Goal: Task Accomplishment & Management: Use online tool/utility

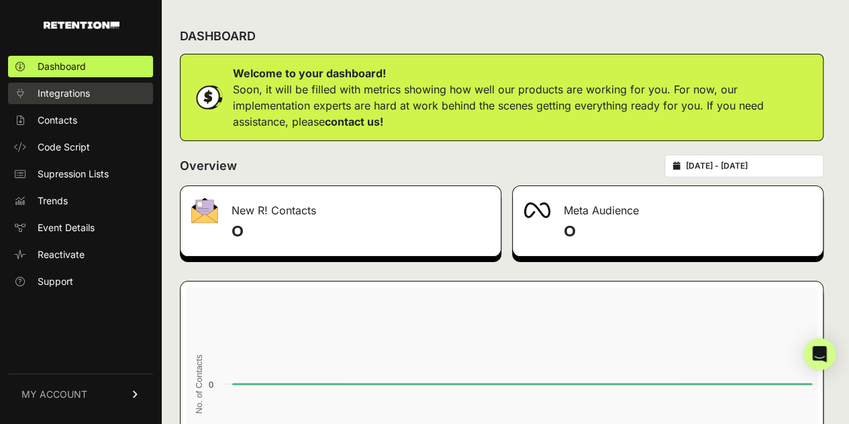
click at [77, 101] on link "Integrations" at bounding box center [80, 93] width 145 height 21
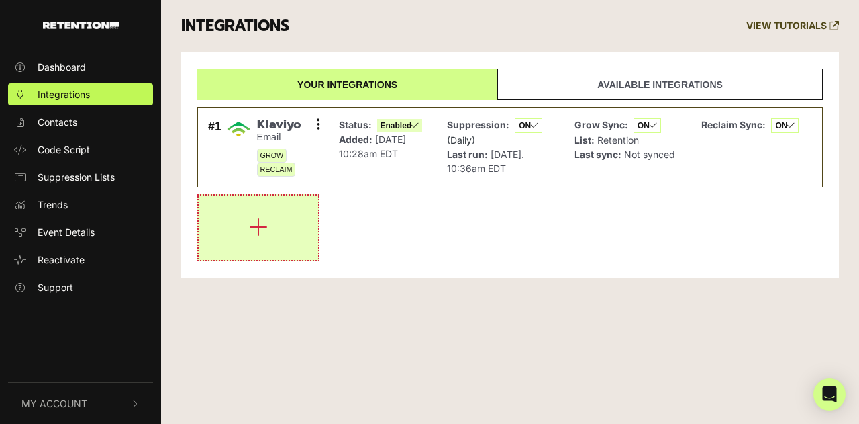
click at [253, 226] on icon "button" at bounding box center [258, 226] width 19 height 21
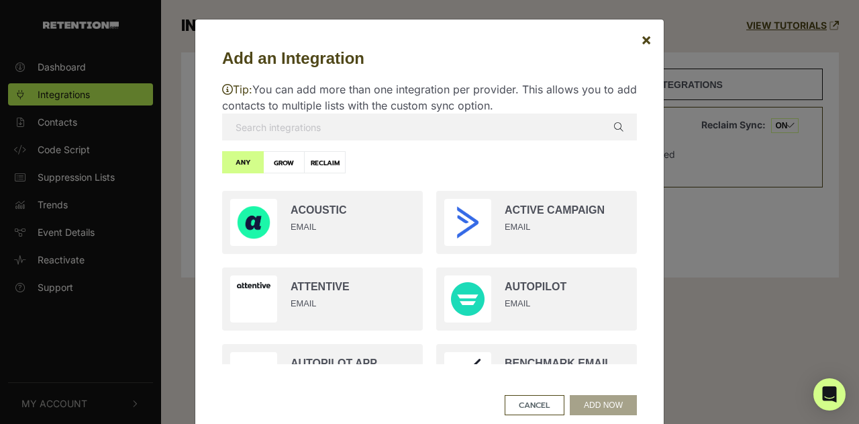
click at [350, 128] on input "text" at bounding box center [429, 126] width 415 height 27
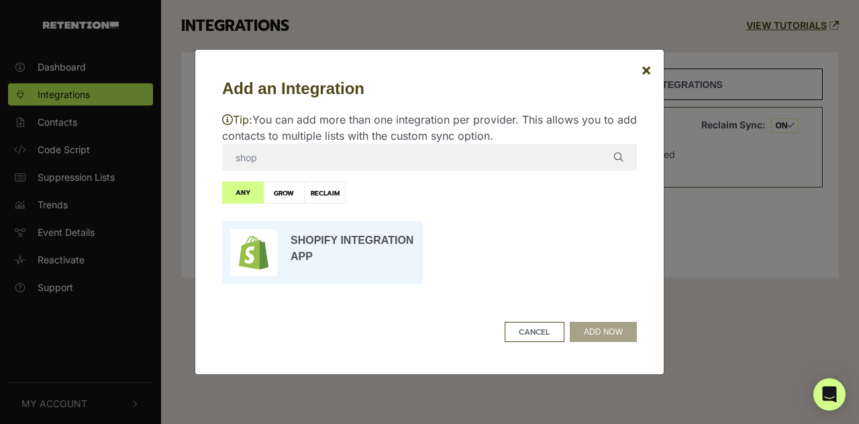
type input "shop"
click at [326, 254] on input "radio" at bounding box center [323, 252] width 214 height 77
radio input "true"
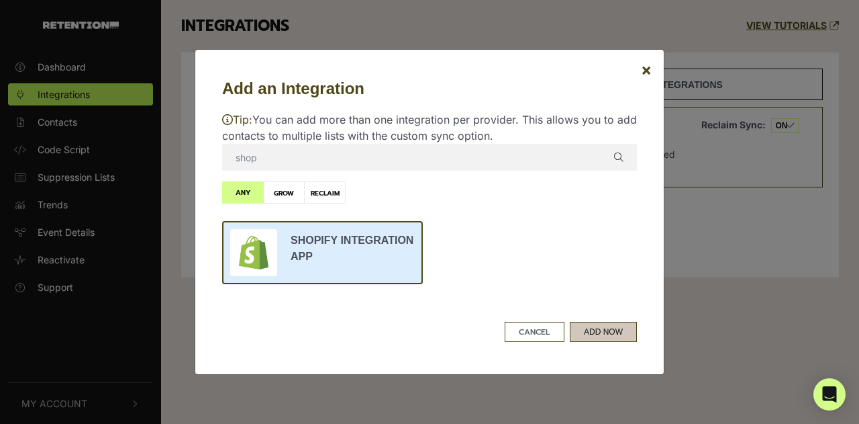
click at [616, 336] on button "ADD NOW" at bounding box center [603, 332] width 67 height 20
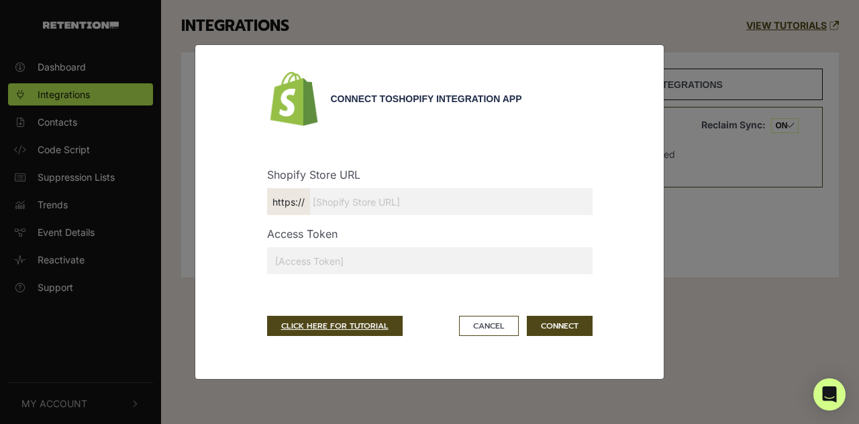
click at [318, 258] on input "text" at bounding box center [430, 260] width 326 height 27
paste input "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"
type input "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"
click at [392, 195] on input "text" at bounding box center [430, 201] width 326 height 27
click at [333, 206] on input "text" at bounding box center [430, 201] width 326 height 27
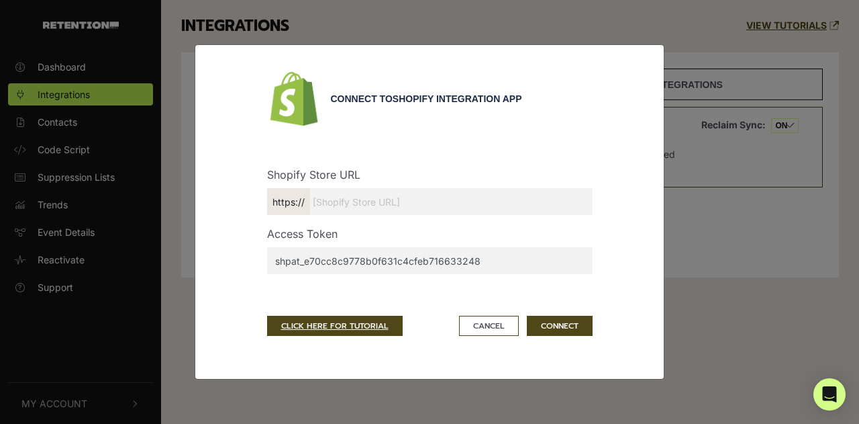
paste input "ut9m4d-cm.myshopify.com"
type input "ut9m4d-cm.myshopify.com"
click at [571, 324] on button "CONNECT" at bounding box center [560, 326] width 66 height 20
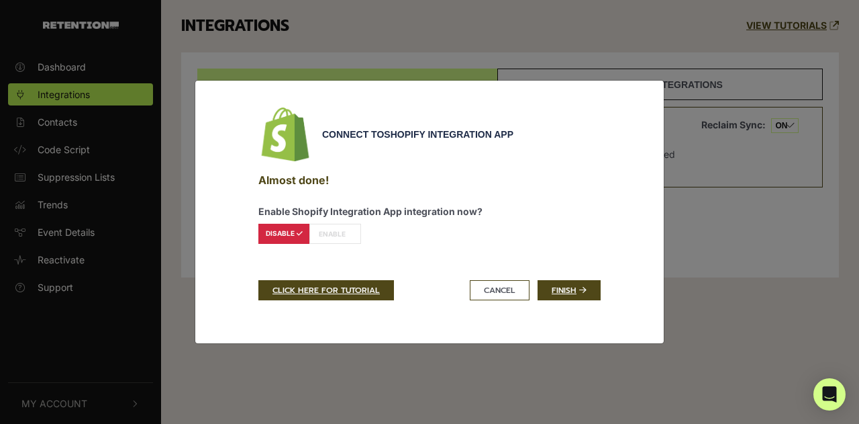
click at [330, 231] on label "ENABLE" at bounding box center [336, 234] width 52 height 20
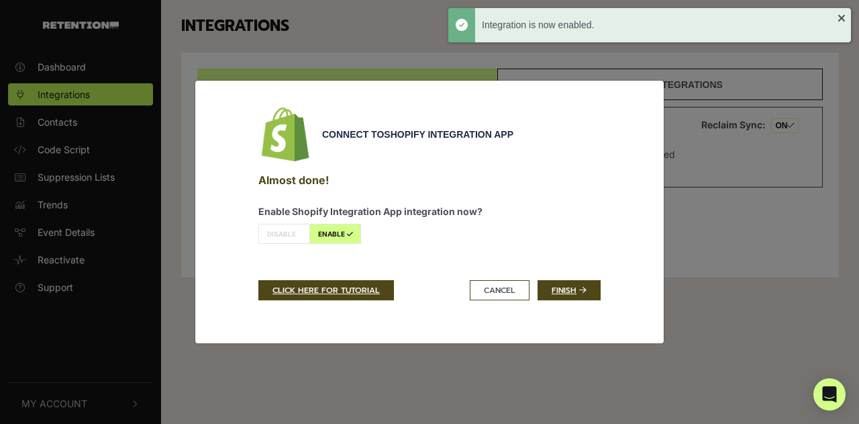
click at [279, 236] on label "DISABLE" at bounding box center [284, 234] width 52 height 20
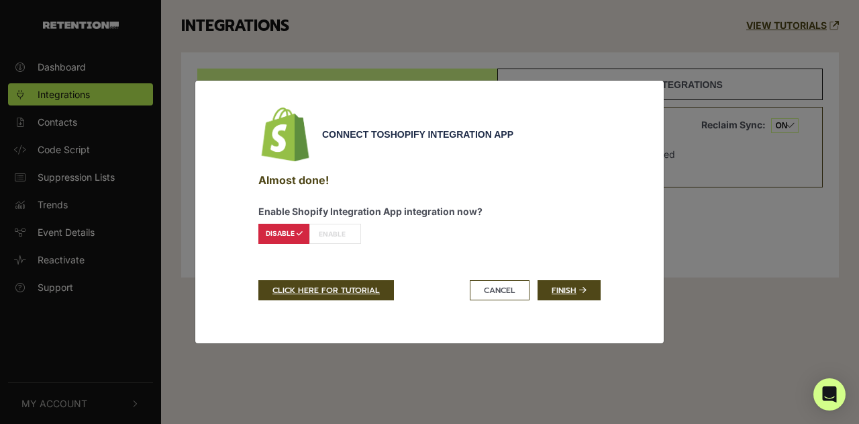
click at [329, 231] on label "ENABLE" at bounding box center [336, 234] width 52 height 20
radio input "false"
radio input "true"
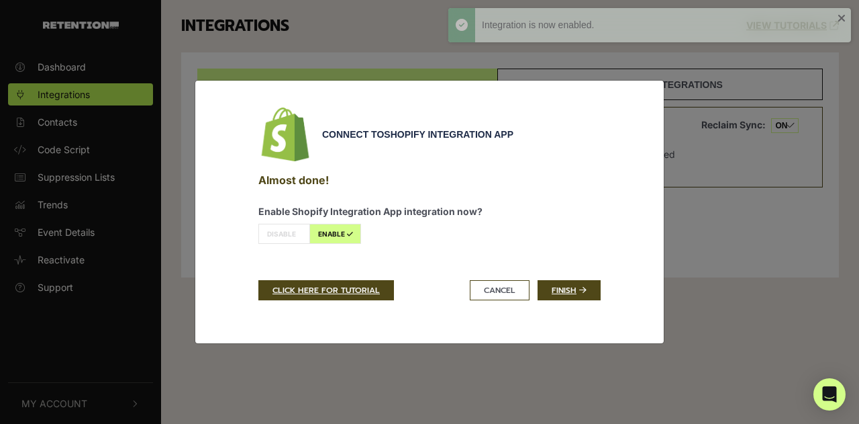
click at [344, 224] on label "ENABLE" at bounding box center [336, 234] width 52 height 20
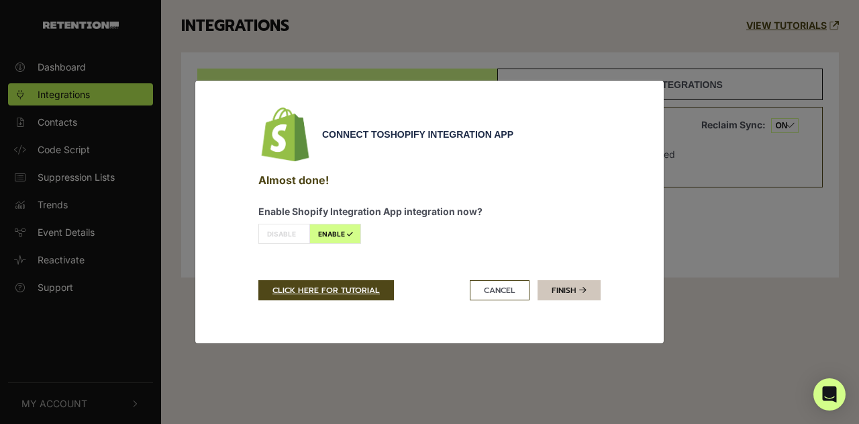
click at [565, 291] on link "Finish" at bounding box center [569, 290] width 63 height 20
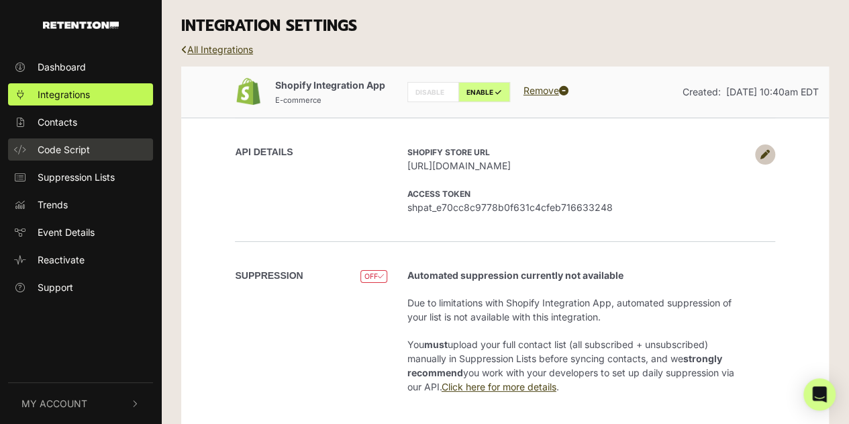
click at [60, 152] on span "Code Script" at bounding box center [64, 149] width 52 height 14
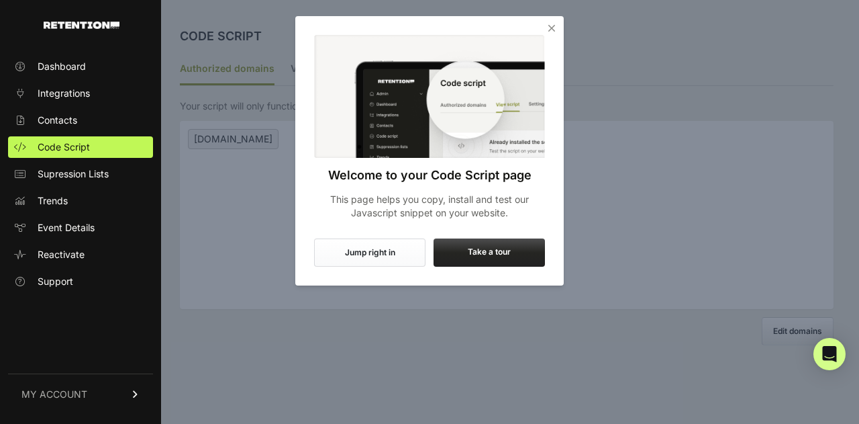
click at [549, 26] on icon "Close" at bounding box center [551, 27] width 13 height 13
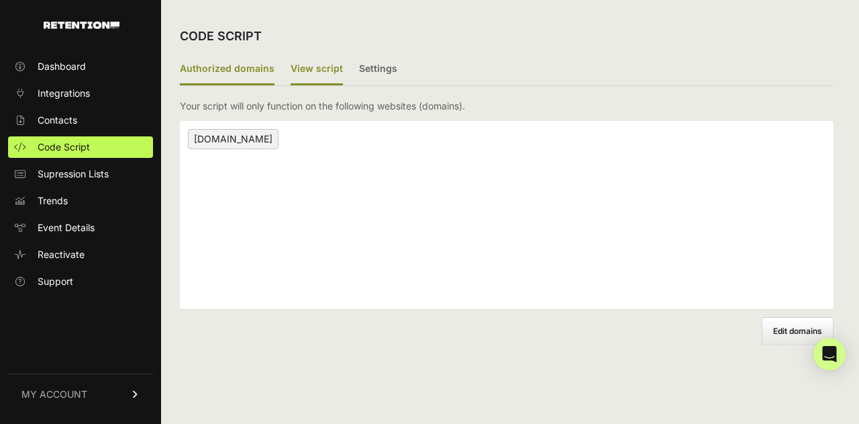
click at [304, 62] on label "View script" at bounding box center [317, 70] width 52 height 32
click at [0, 0] on input "View script" at bounding box center [0, 0] width 0 height 0
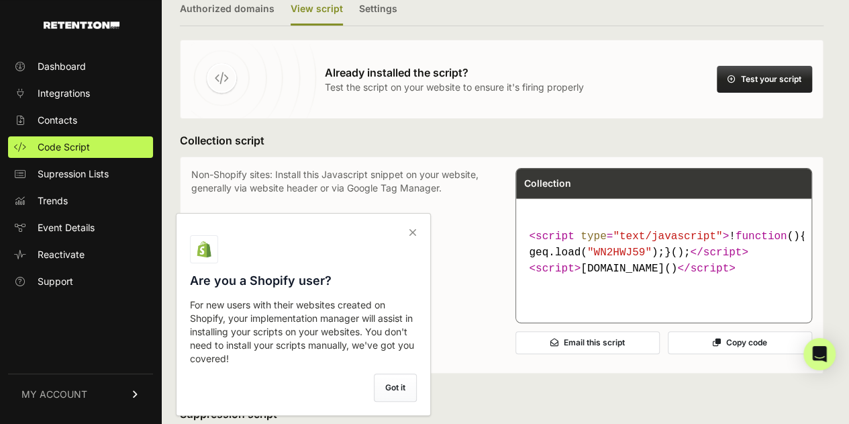
scroll to position [74, 0]
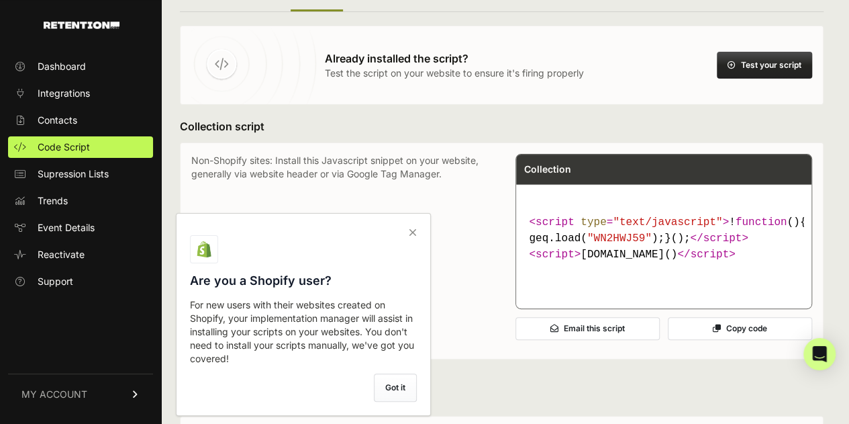
click at [400, 389] on label "Got it" at bounding box center [395, 387] width 43 height 28
click at [0, 0] on input "checkbox" at bounding box center [0, 0] width 0 height 0
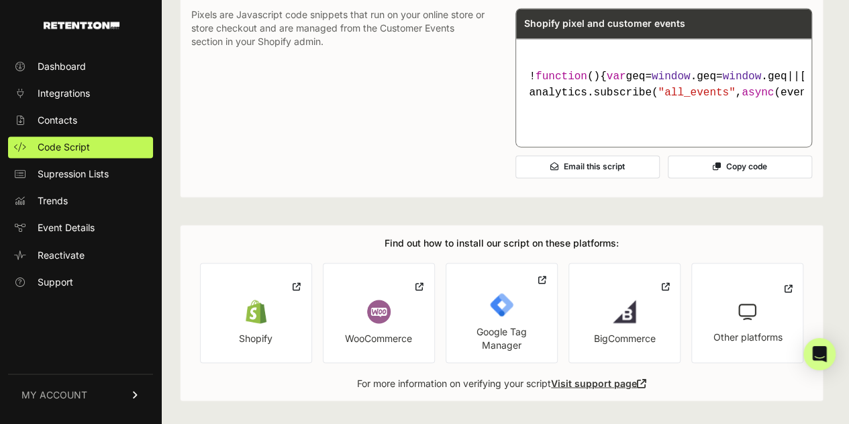
scroll to position [1037, 0]
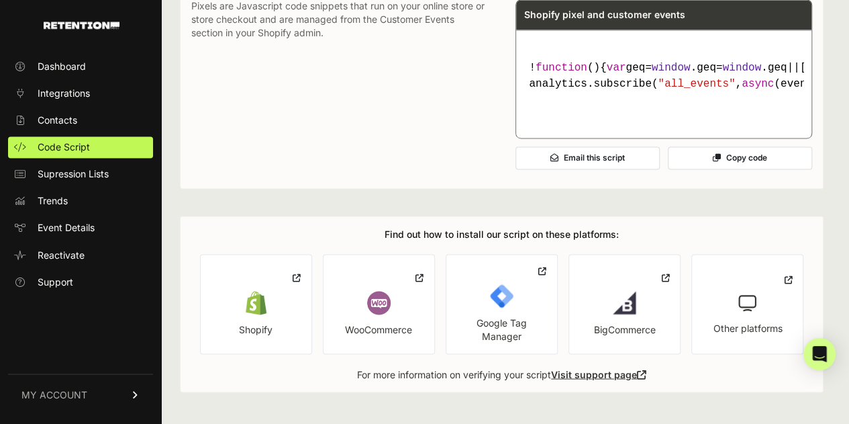
click at [715, 169] on button "Copy code" at bounding box center [740, 157] width 144 height 23
